Goal: Task Accomplishment & Management: Complete application form

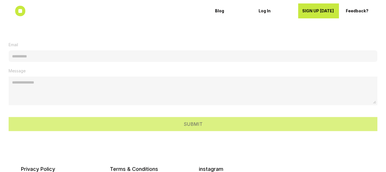
scroll to position [1930, 0]
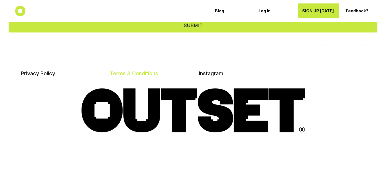
click at [144, 70] on link "Terms & Conditions" at bounding box center [134, 73] width 48 height 6
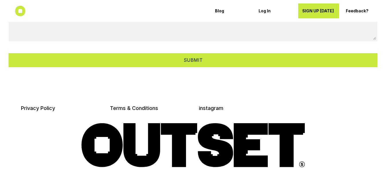
scroll to position [1815, 0]
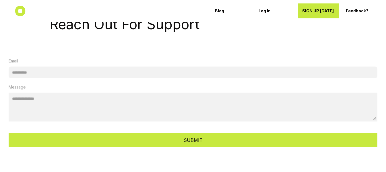
click at [20, 12] on icon at bounding box center [20, 11] width 11 height 11
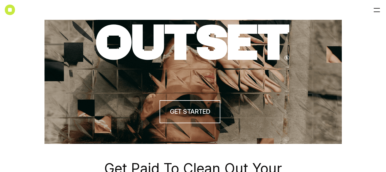
click at [376, 9] on div at bounding box center [376, 9] width 9 height 9
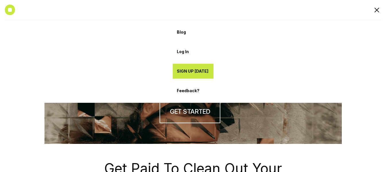
click at [376, 9] on div at bounding box center [376, 9] width 5 height 5
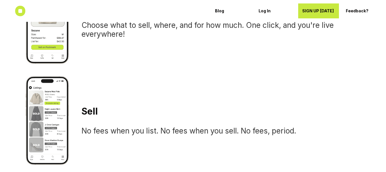
scroll to position [611, 0]
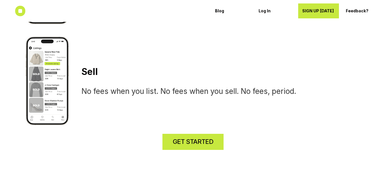
click at [193, 144] on h4 "GET STARTED" at bounding box center [193, 141] width 40 height 9
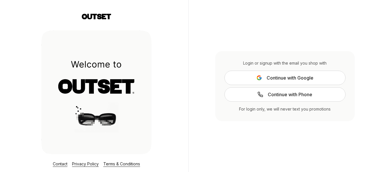
click at [293, 78] on span "Continue with Google" at bounding box center [289, 77] width 47 height 7
